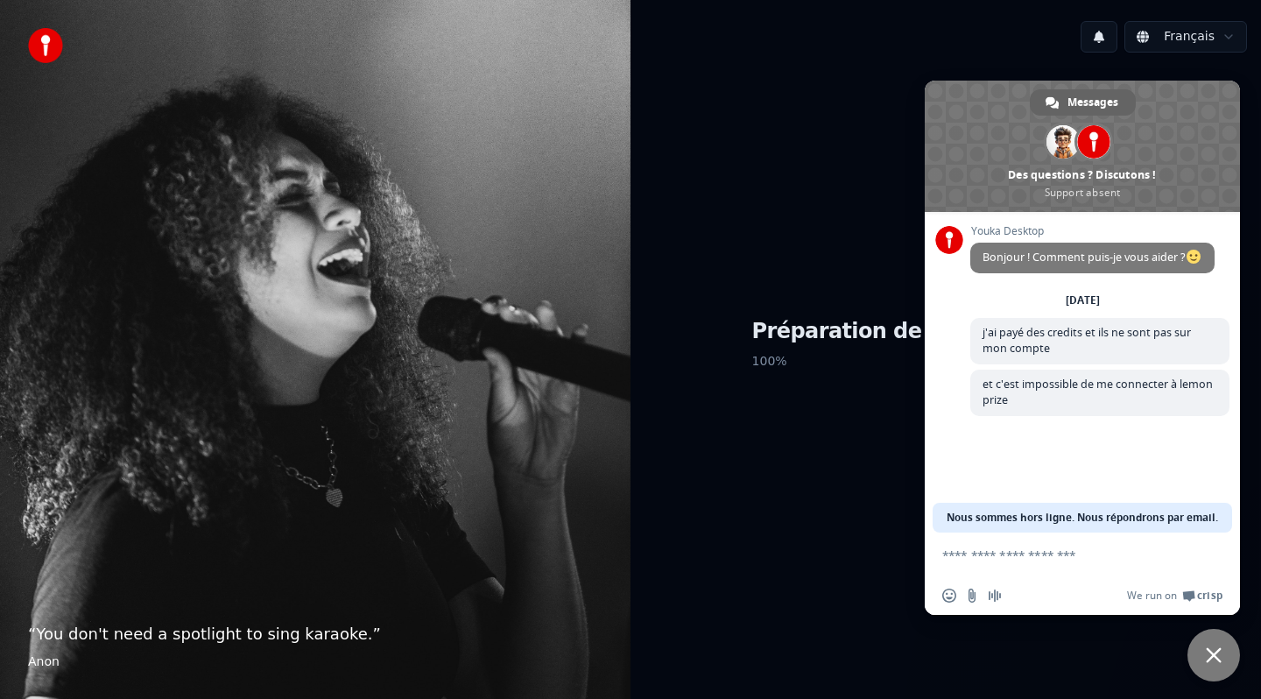
click at [1219, 652] on span "Fermer le chat" at bounding box center [1213, 655] width 16 height 16
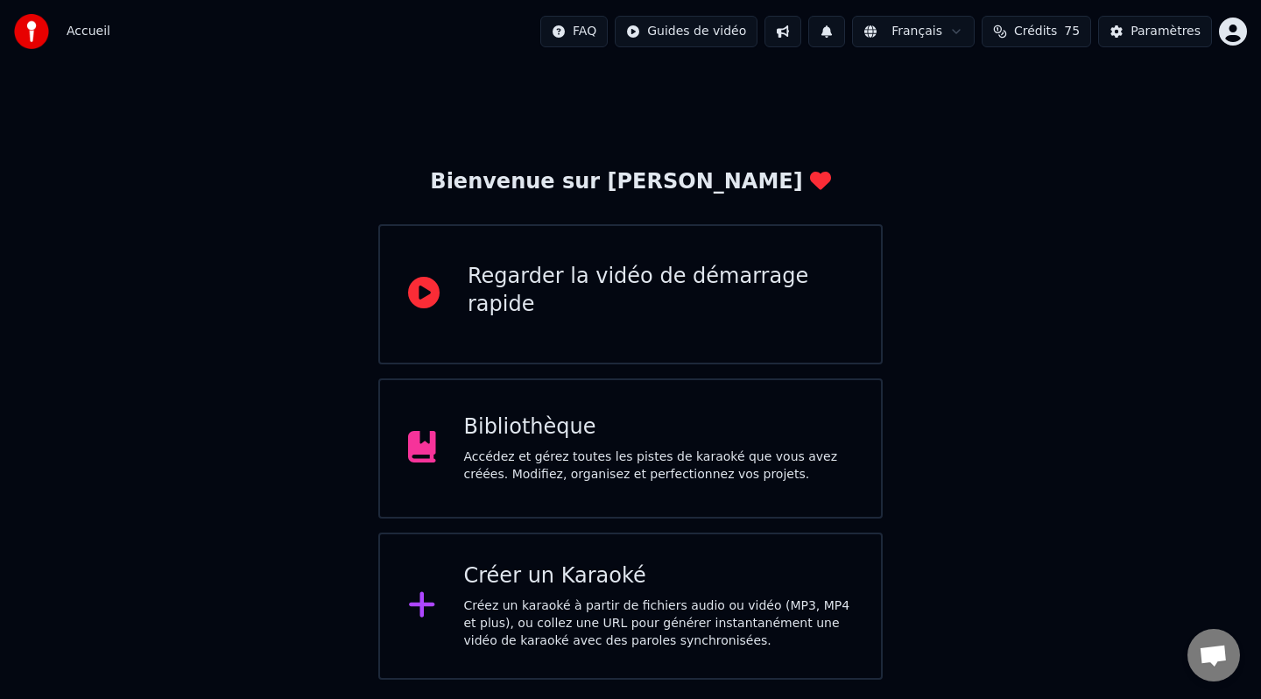
click at [707, 604] on div "Créez un karaoké à partir de fichiers audio ou vidéo (MP3, MP4 et plus), ou col…" at bounding box center [659, 623] width 390 height 53
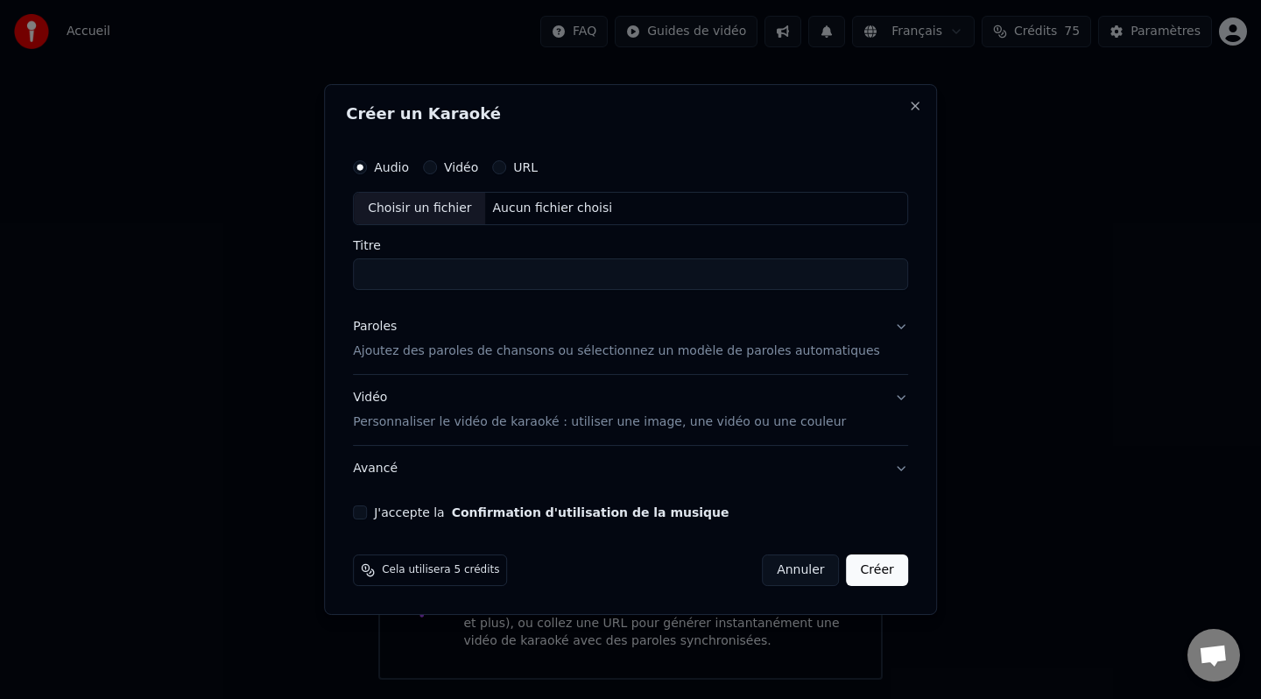
click at [453, 210] on div "Choisir un fichier" at bounding box center [419, 209] width 131 height 32
click at [512, 260] on input "Titre" at bounding box center [630, 274] width 555 height 32
type input "**********"
click at [476, 352] on p "Ajoutez des paroles de chansons ou sélectionnez un modèle de paroles automatiqu…" at bounding box center [616, 351] width 527 height 18
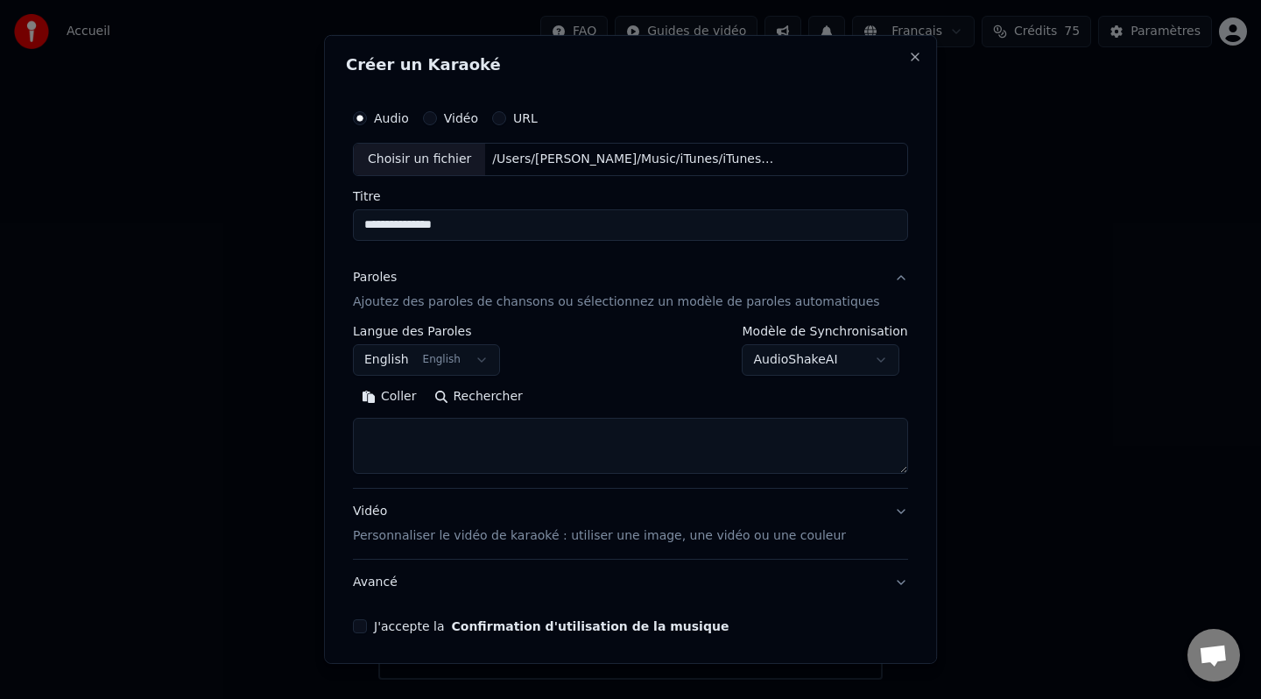
click at [482, 452] on textarea at bounding box center [630, 446] width 555 height 56
paste textarea "**********"
type textarea "**********"
click at [676, 531] on p "Personnaliser le vidéo de karaoké : utiliser une image, une vidéo ou une couleur" at bounding box center [599, 536] width 493 height 18
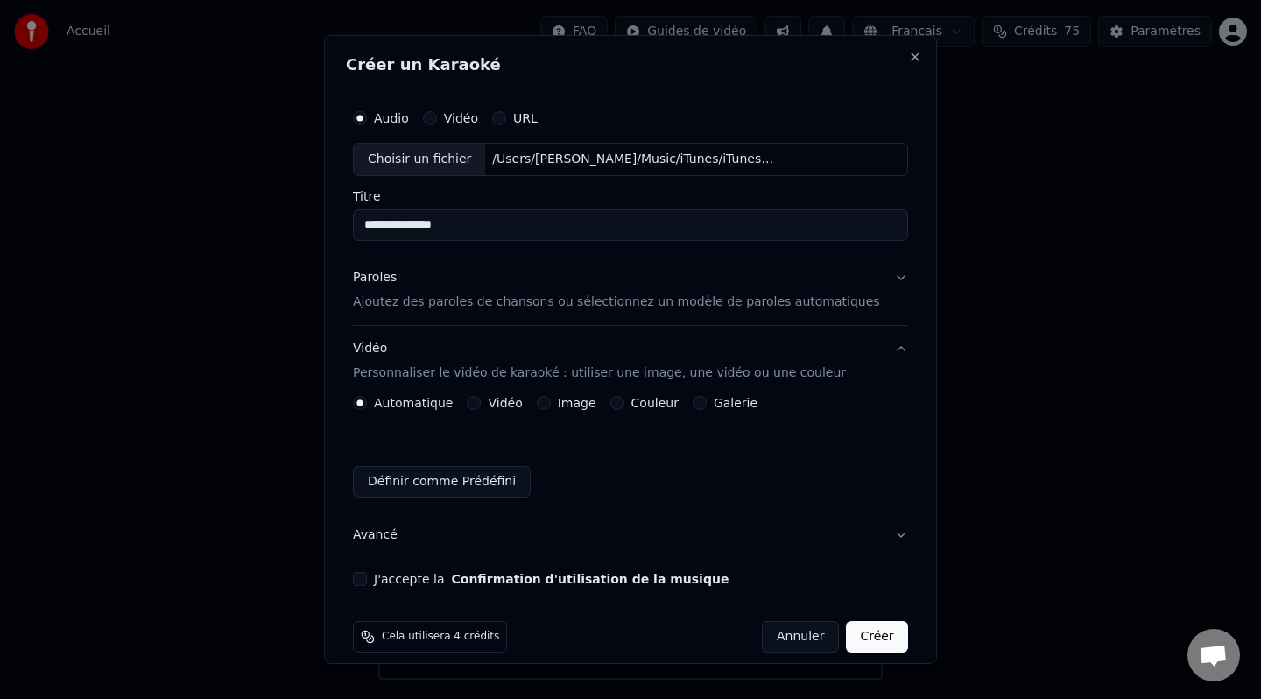
click at [567, 403] on label "Image" at bounding box center [577, 403] width 39 height 12
click at [551, 403] on button "Image" at bounding box center [544, 403] width 14 height 14
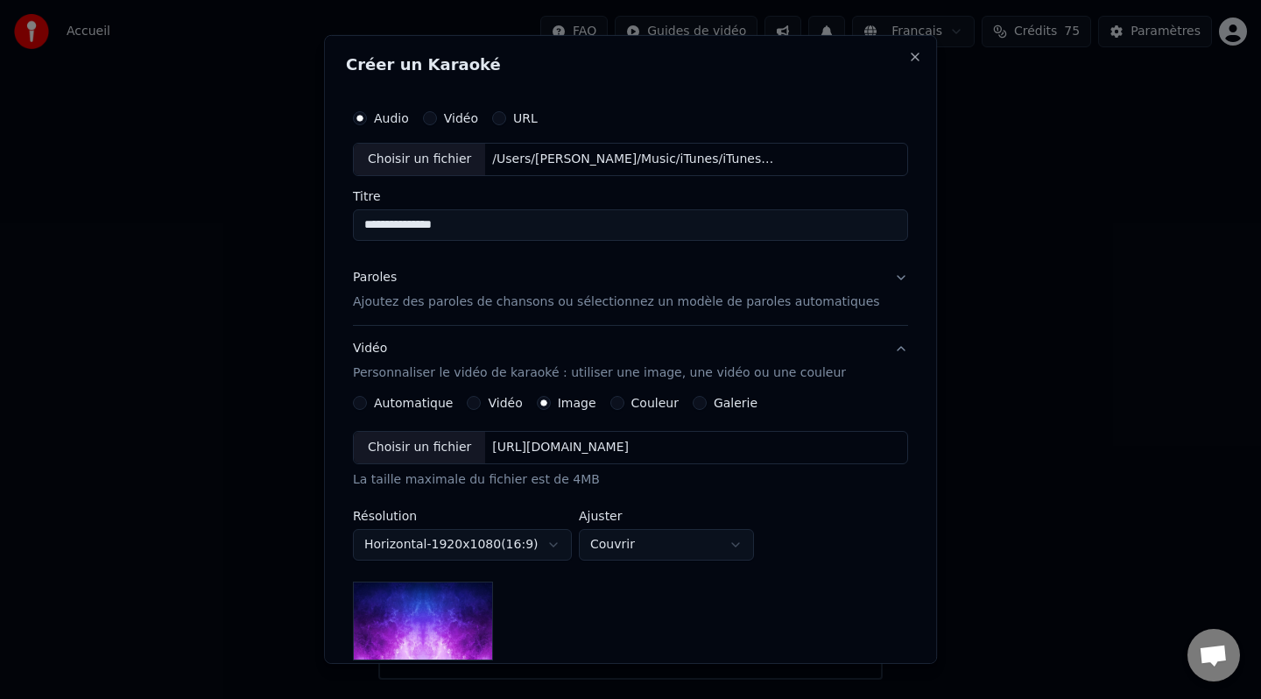
click at [439, 441] on div "Choisir un fichier" at bounding box center [419, 448] width 131 height 32
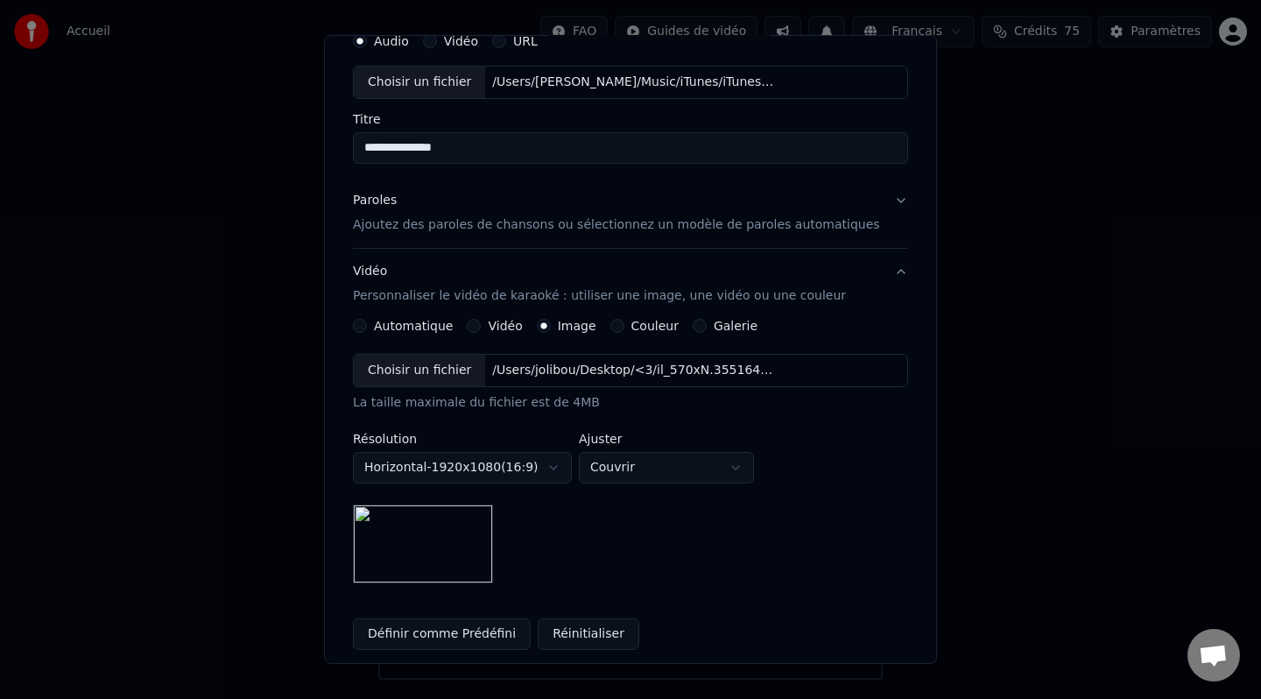
scroll to position [247, 0]
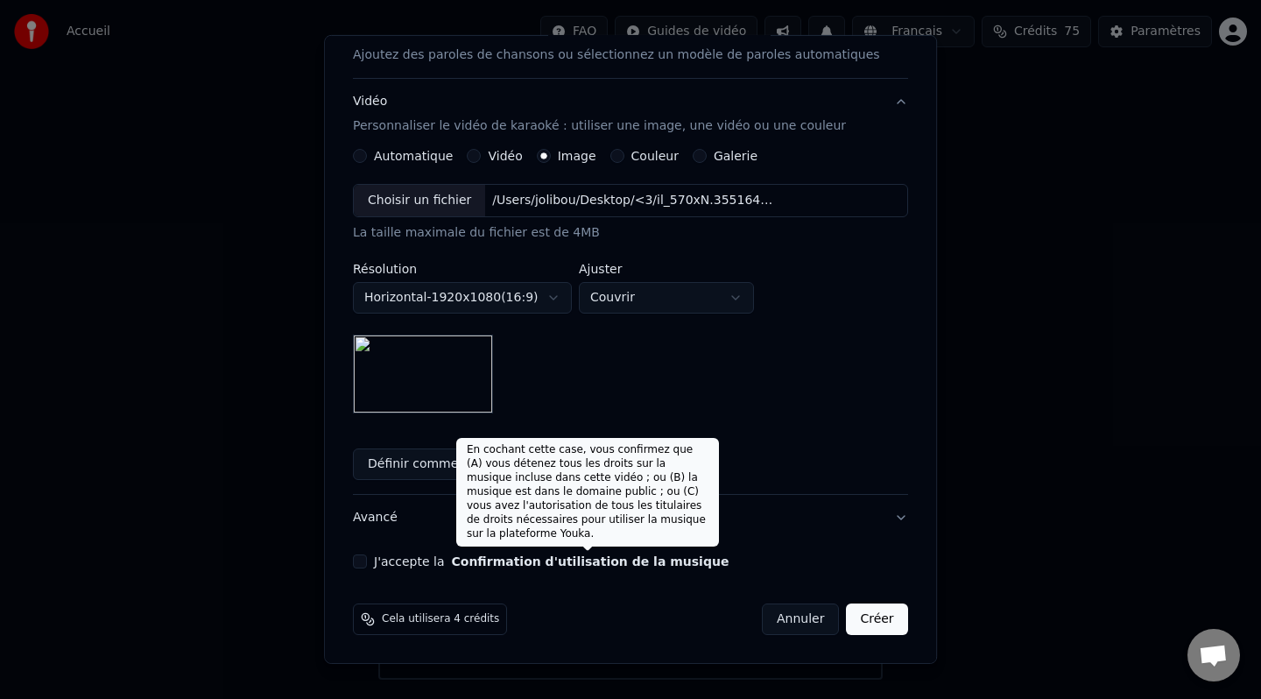
click at [640, 557] on button "Confirmation d'utilisation de la musique" at bounding box center [590, 561] width 277 height 12
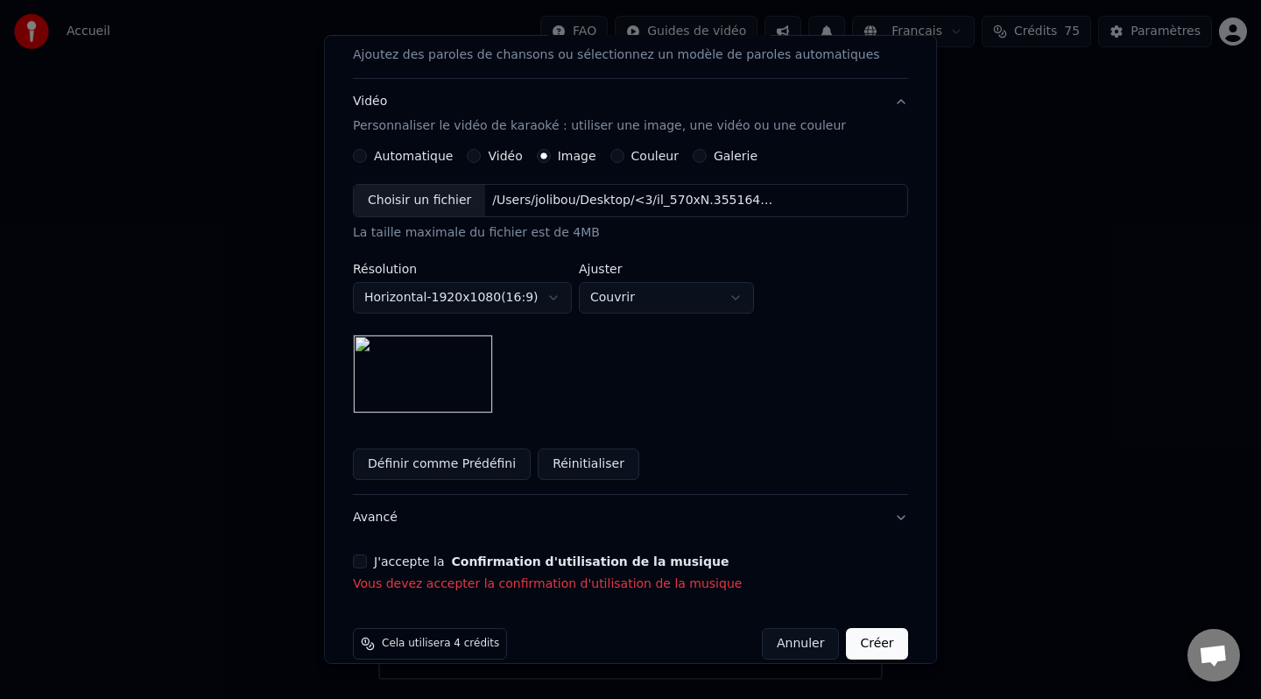
click at [367, 558] on button "J'accepte la Confirmation d'utilisation de la musique" at bounding box center [360, 561] width 14 height 14
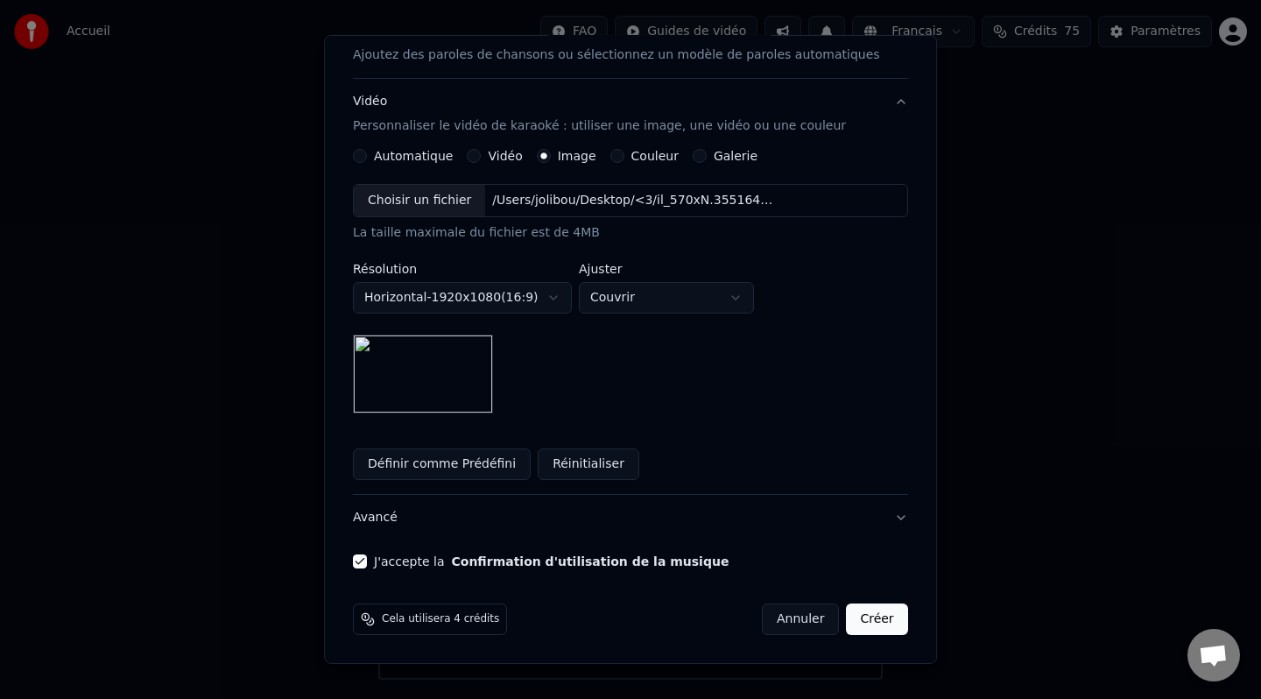
click at [853, 623] on button "Créer" at bounding box center [876, 619] width 61 height 32
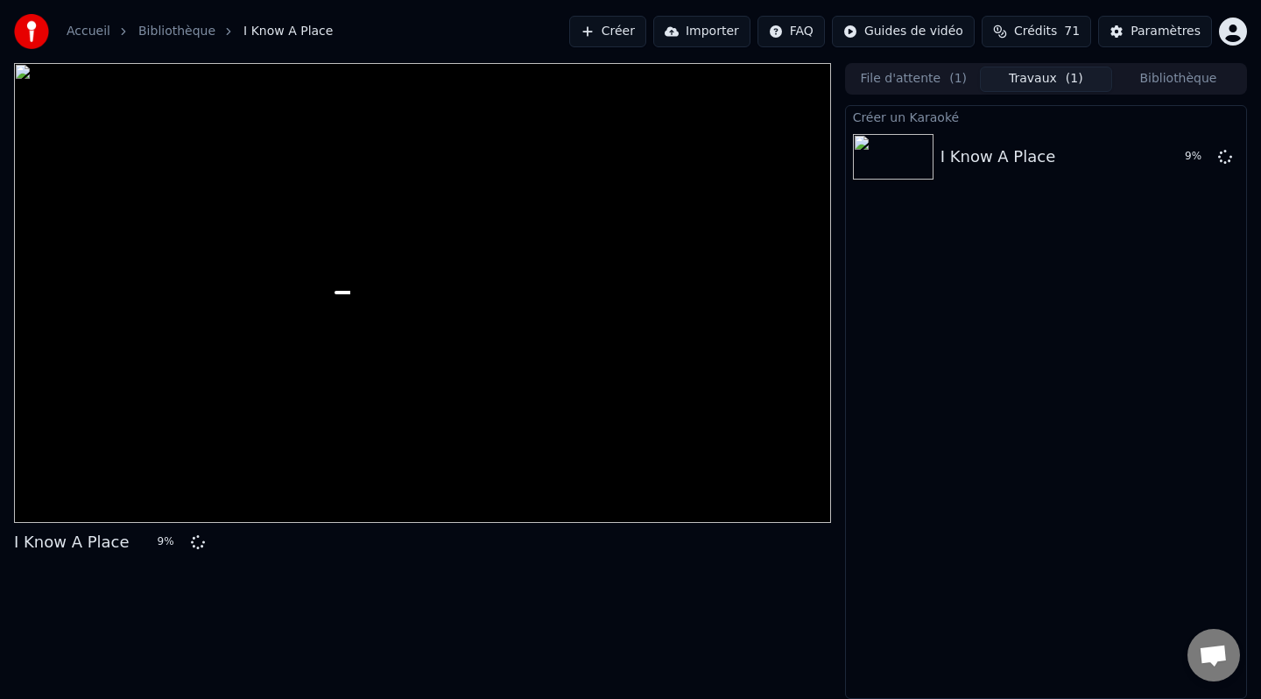
click at [916, 81] on button "File d'attente ( 1 )" at bounding box center [913, 79] width 132 height 25
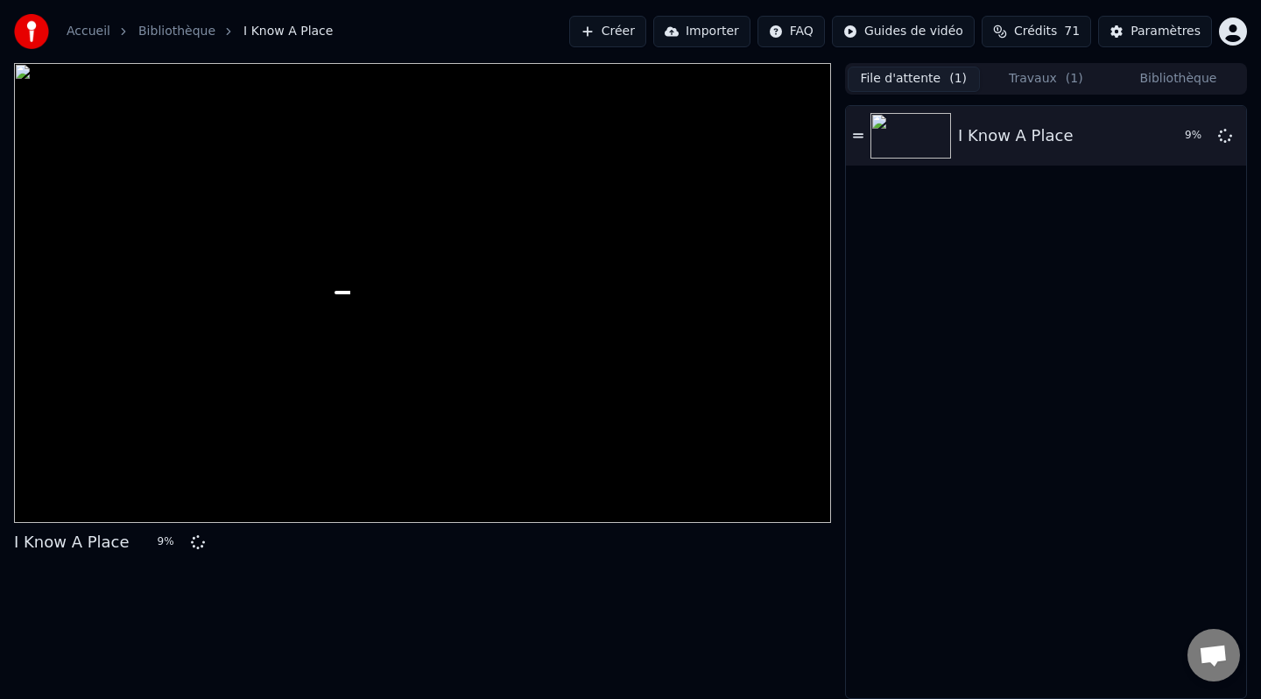
click at [1020, 85] on button "Travaux ( 1 )" at bounding box center [1046, 79] width 132 height 25
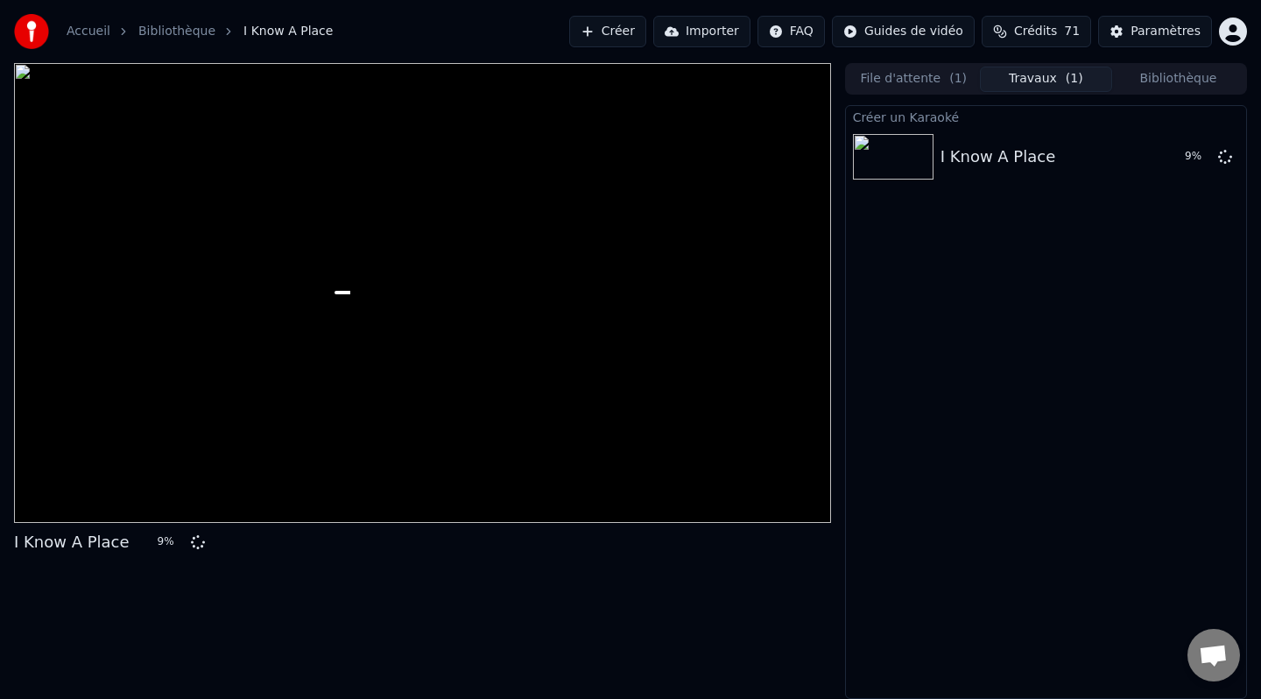
click at [1136, 89] on button "Bibliothèque" at bounding box center [1178, 79] width 132 height 25
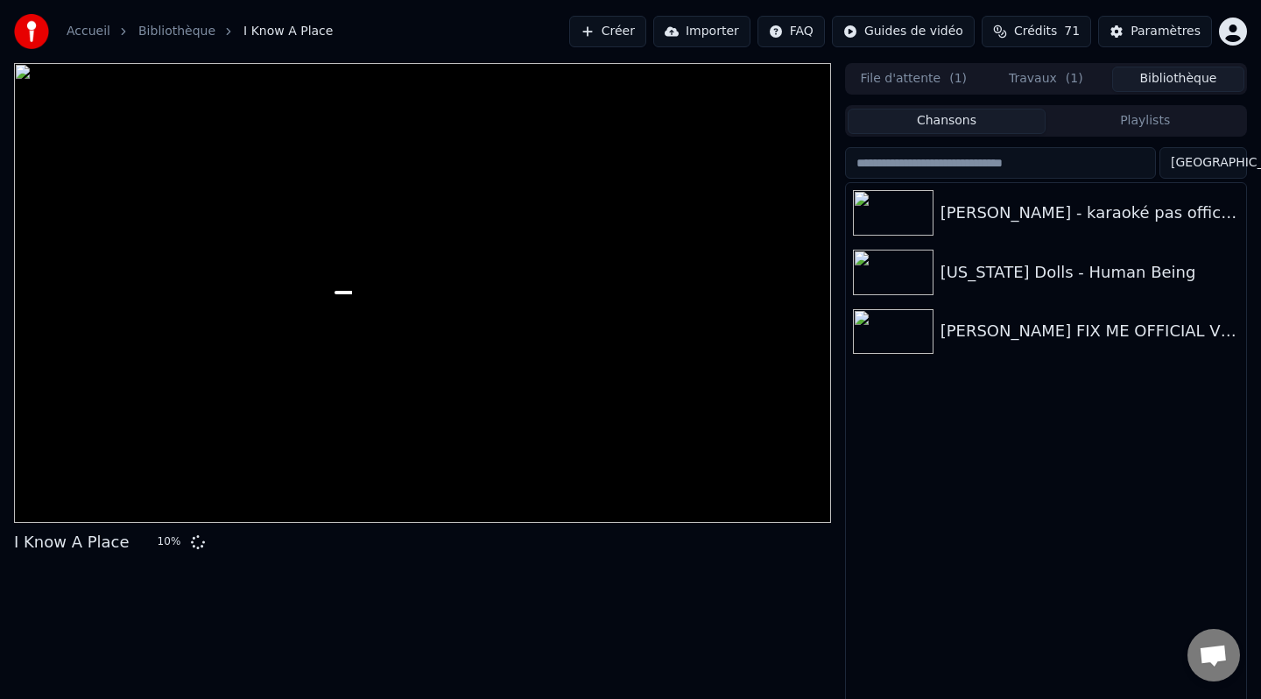
click at [949, 85] on span "( 1 )" at bounding box center [958, 79] width 18 height 18
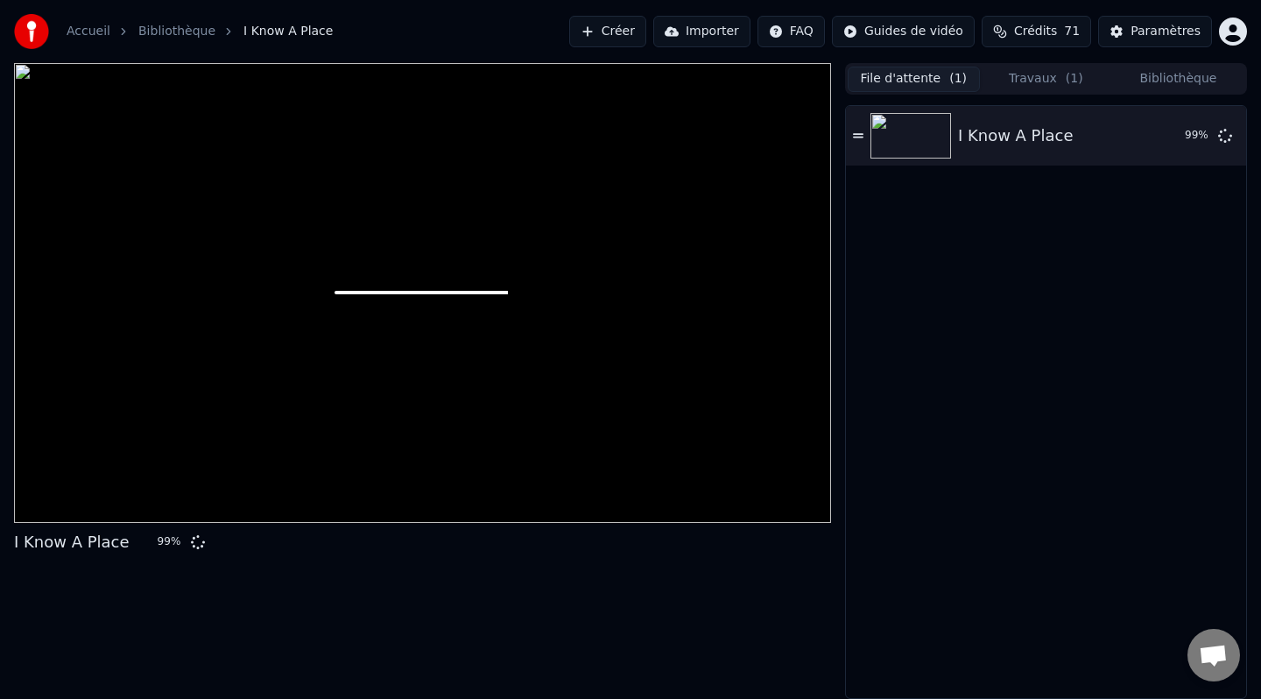
click at [1050, 71] on button "Travaux ( 1 )" at bounding box center [1046, 79] width 132 height 25
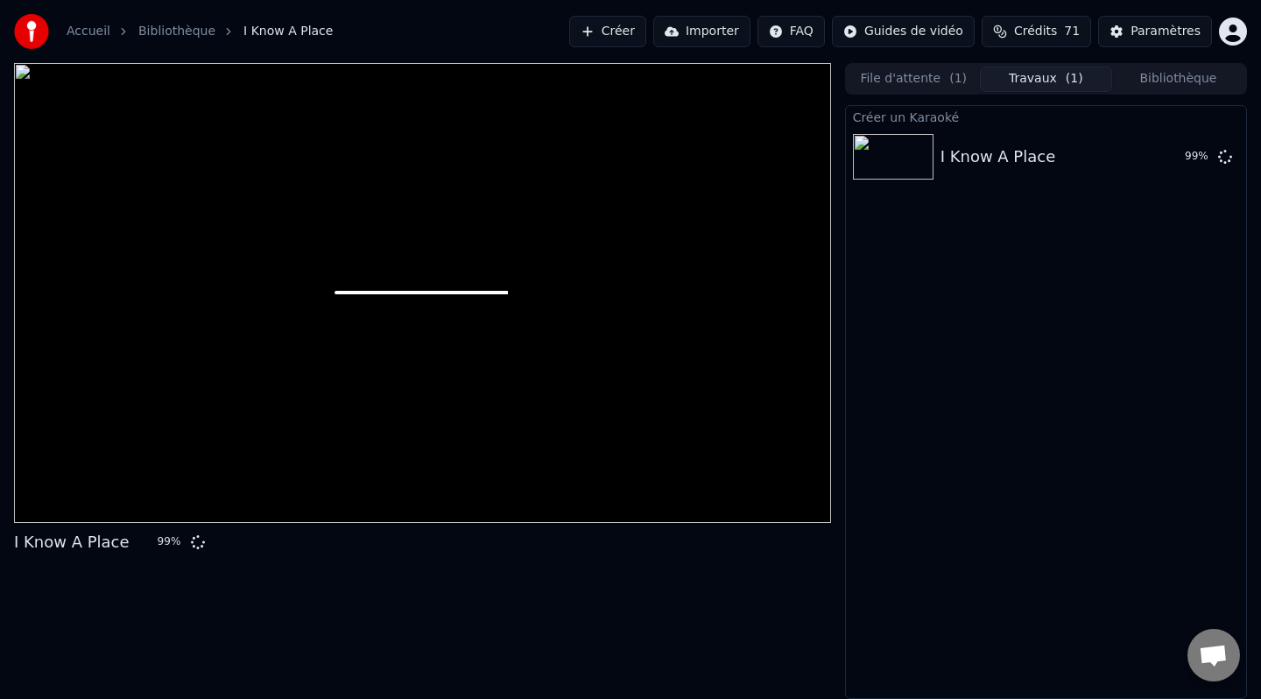
click at [499, 257] on div at bounding box center [422, 293] width 817 height 460
